Goal: Task Accomplishment & Management: Manage account settings

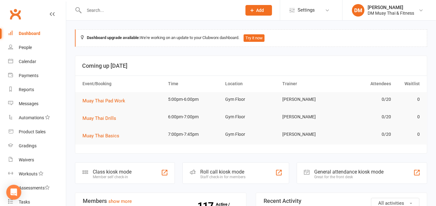
click at [224, 169] on div "Roll call kiosk mode" at bounding box center [222, 172] width 45 height 6
click at [135, 7] on input "text" at bounding box center [159, 10] width 155 height 9
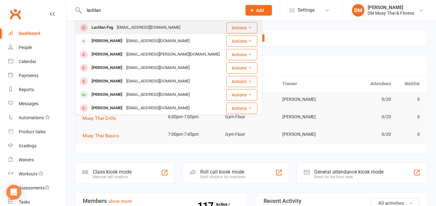
type input "lachlan"
click at [122, 31] on div "[EMAIL_ADDRESS][DOMAIN_NAME]" at bounding box center [148, 27] width 67 height 9
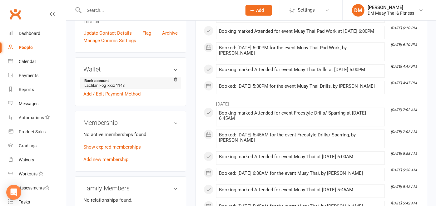
scroll to position [173, 0]
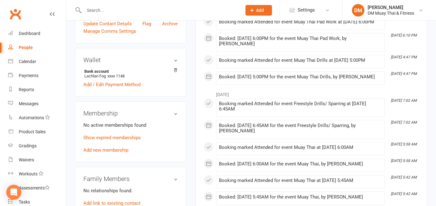
click at [128, 141] on p "Show expired memberships" at bounding box center [130, 137] width 94 height 7
click at [127, 140] on link "Show expired memberships" at bounding box center [111, 138] width 57 height 6
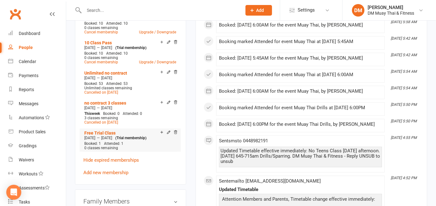
scroll to position [381, 0]
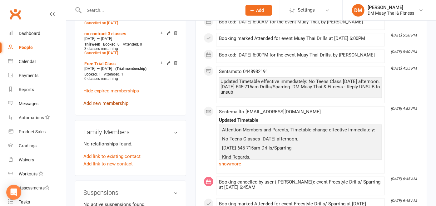
click at [115, 106] on link "Add new membership" at bounding box center [105, 103] width 45 height 6
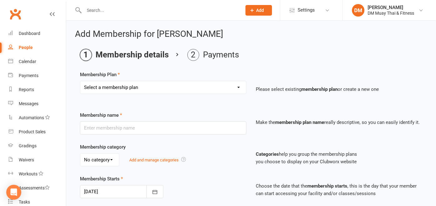
click at [179, 90] on select "Select a membership plan Create new Membership Plan 6 month sponsored 12 month …" at bounding box center [163, 87] width 166 height 12
select select "16"
click at [80, 81] on select "Select a membership plan Create new Membership Plan 6 month sponsored 12 month …" at bounding box center [163, 87] width 166 height 12
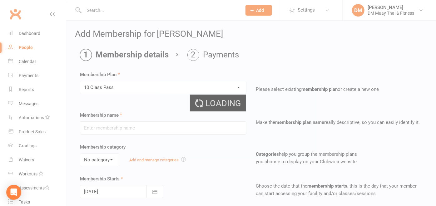
type input "10 Class Pass"
select select "8"
type input "6"
select select "2"
type input "10"
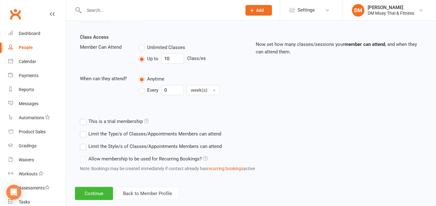
scroll to position [218, 0]
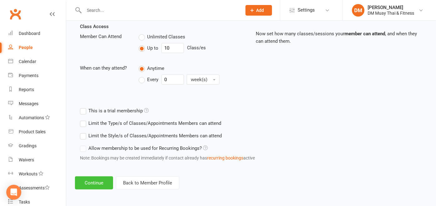
click at [106, 180] on button "Continue" at bounding box center [94, 182] width 38 height 13
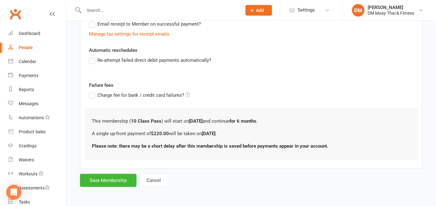
scroll to position [0, 0]
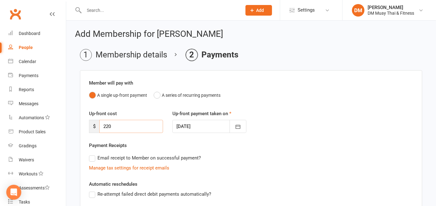
click at [125, 129] on input "220" at bounding box center [131, 126] width 64 height 13
type input "200"
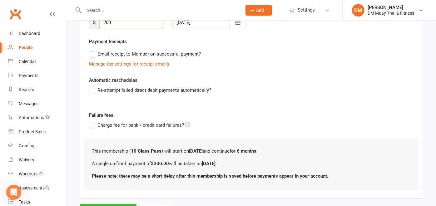
scroll to position [133, 0]
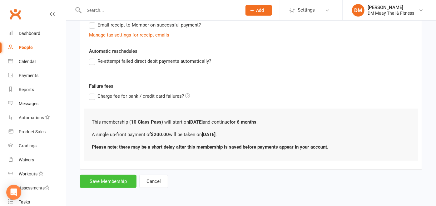
click at [112, 176] on button "Save Membership" at bounding box center [108, 181] width 56 height 13
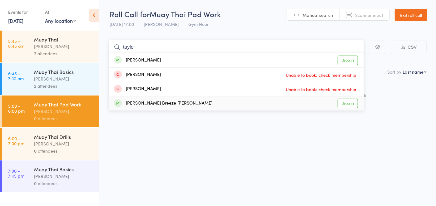
type input "taylo"
click at [167, 102] on div "Taylor Breeze Reid Drop in" at bounding box center [236, 103] width 255 height 14
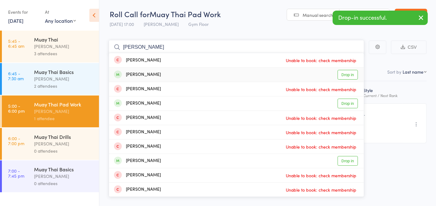
type input "jake"
click at [159, 78] on div "Jake Oldham Drop in" at bounding box center [236, 75] width 255 height 14
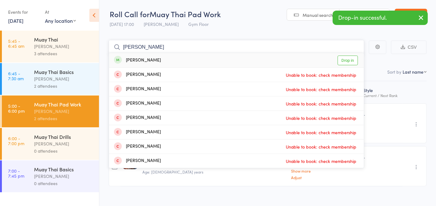
type input "ella"
click at [156, 62] on div "Ella Matlock Drop in" at bounding box center [236, 60] width 255 height 14
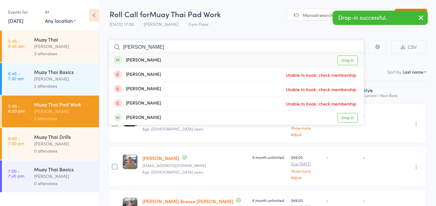
type input "benny"
click at [156, 62] on div "Benny Smith Drop in" at bounding box center [236, 60] width 255 height 14
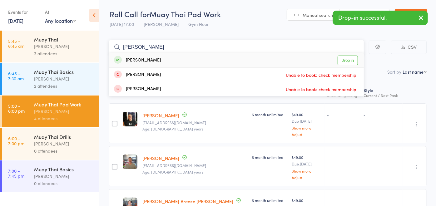
type input "rafael"
click at [156, 62] on div "Rafael Alves Drop in" at bounding box center [236, 60] width 255 height 14
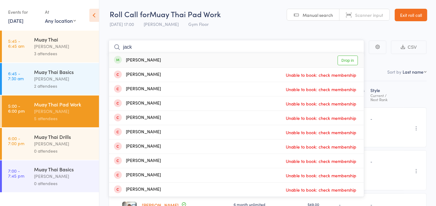
type input "jack"
click at [159, 59] on div "Jack Moy Drop in" at bounding box center [236, 60] width 255 height 14
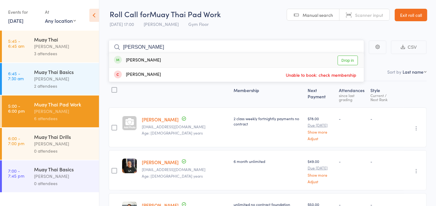
type input "liam"
click at [158, 61] on div "Liam Hanna Drop in" at bounding box center [236, 60] width 255 height 14
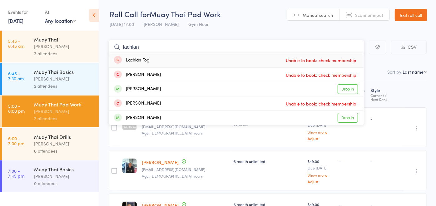
type input "lachlan"
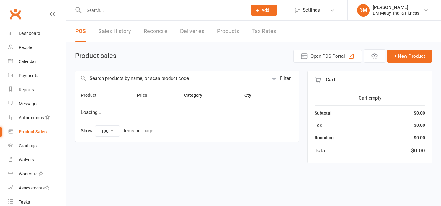
select select "100"
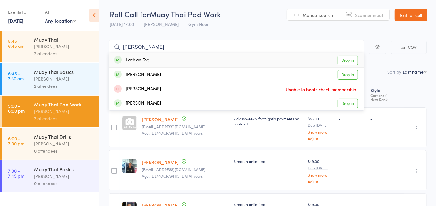
type input "[PERSON_NAME]"
click at [158, 60] on div "Lachlan Fog Drop in" at bounding box center [236, 60] width 255 height 14
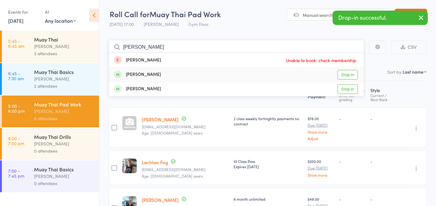
type input "adam"
click at [156, 75] on div "Adam Silversides" at bounding box center [137, 74] width 47 height 7
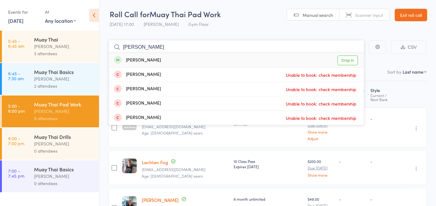
type input "mitch"
click at [168, 56] on div "Mitch Jackson Drop in" at bounding box center [236, 60] width 255 height 14
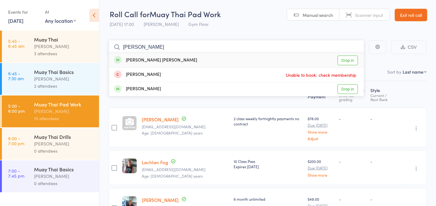
type input "kohan"
click at [160, 60] on div "Kohan Cryer Drop in" at bounding box center [236, 60] width 255 height 14
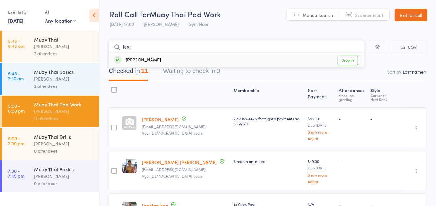
type input "lexi"
click at [160, 60] on div "Lexie Dusan-Muir" at bounding box center [137, 60] width 47 height 7
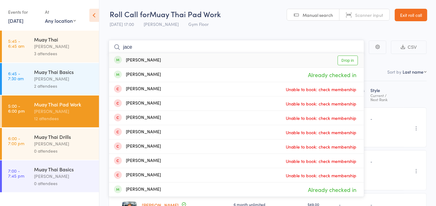
type input "jace"
click at [201, 60] on div "Jace Thomas Drop in" at bounding box center [236, 60] width 255 height 14
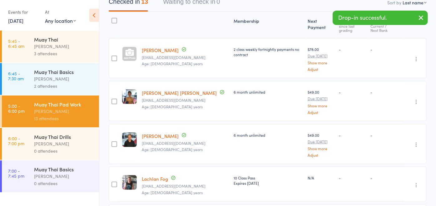
scroll to position [139, 0]
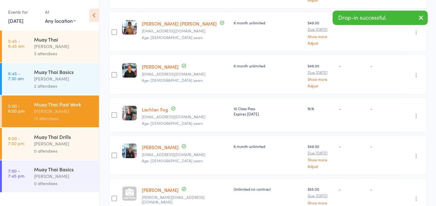
click at [415, 113] on icon "button" at bounding box center [416, 116] width 6 height 6
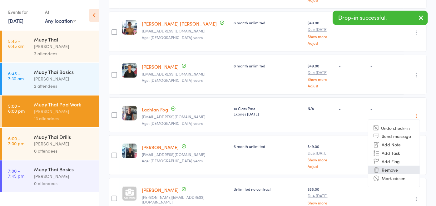
click at [396, 166] on li "Remove" at bounding box center [393, 170] width 51 height 8
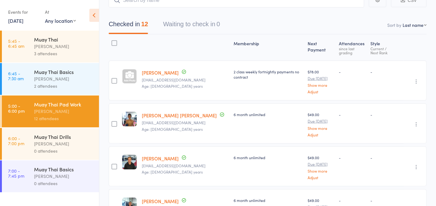
scroll to position [69, 0]
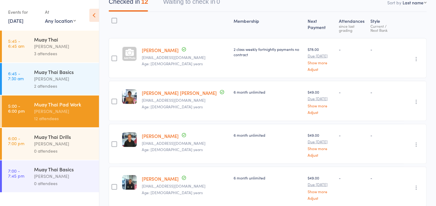
click at [59, 138] on div "Muay Thai Drills" at bounding box center [64, 136] width 60 height 7
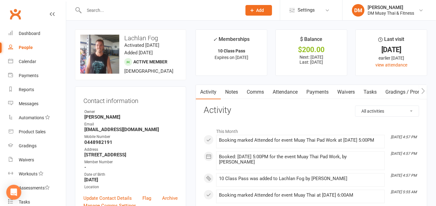
click at [317, 89] on link "Payments" at bounding box center [317, 92] width 31 height 14
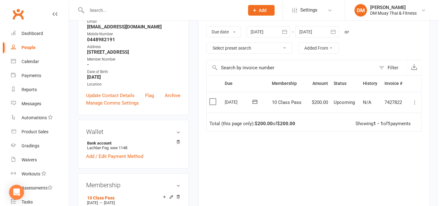
scroll to position [69, 0]
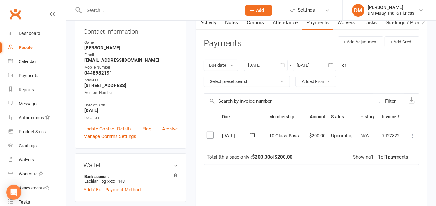
click at [409, 133] on icon at bounding box center [412, 136] width 6 height 6
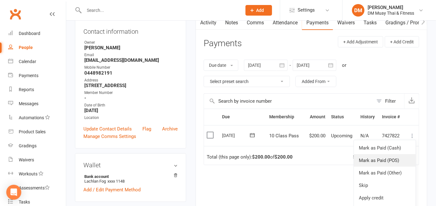
click at [389, 159] on link "Mark as Paid (POS)" at bounding box center [385, 160] width 62 height 12
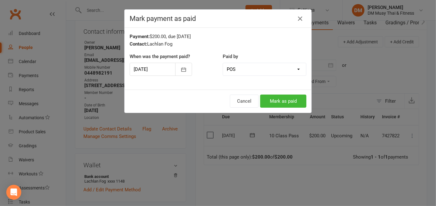
scroll to position [0, 20]
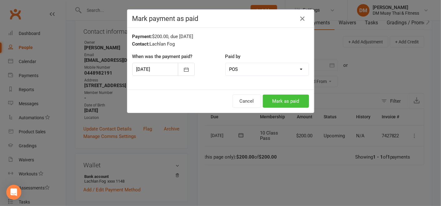
click at [299, 99] on button "Mark as paid" at bounding box center [286, 101] width 46 height 13
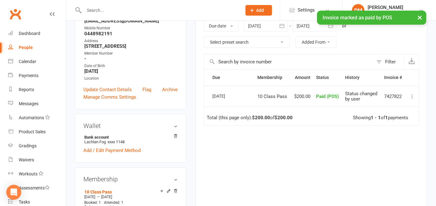
scroll to position [35, 0]
